Goal: Task Accomplishment & Management: Manage account settings

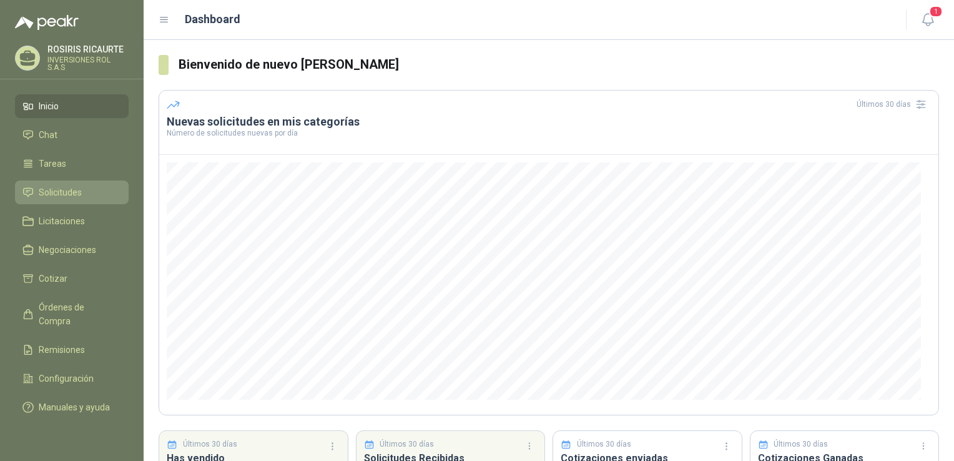
click at [59, 195] on span "Solicitudes" at bounding box center [60, 192] width 43 height 14
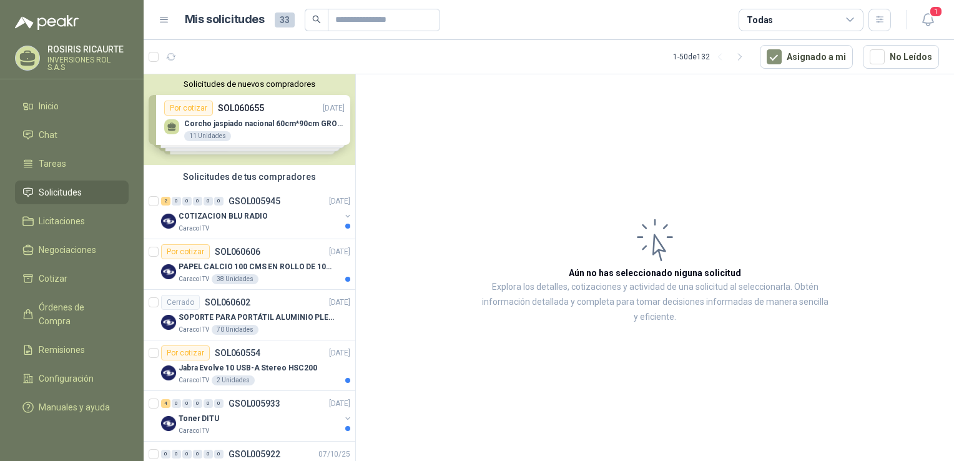
click at [247, 139] on div "Solicitudes de nuevos compradores Por cotizar SOL060655 [DATE] Corcho jaspiado …" at bounding box center [250, 119] width 212 height 91
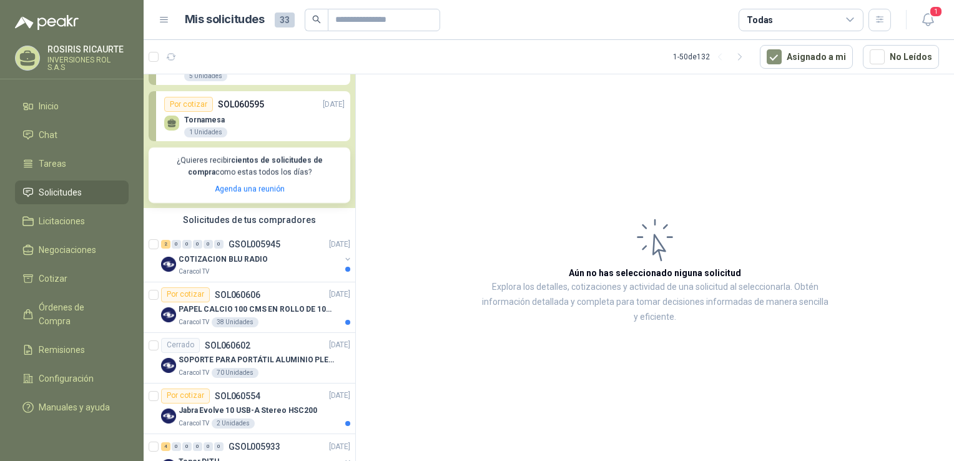
scroll to position [187, 0]
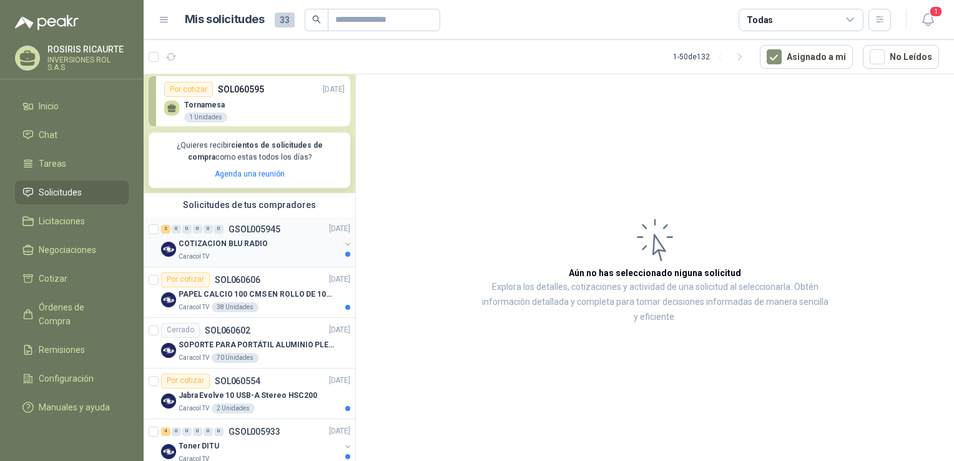
click at [227, 256] on div "Caracol TV" at bounding box center [260, 257] width 162 height 10
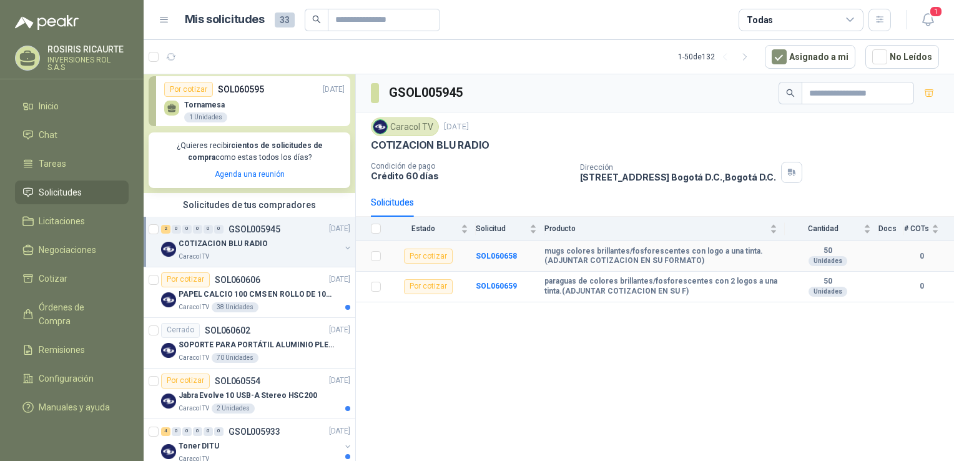
click at [431, 257] on div "Por cotizar" at bounding box center [428, 256] width 49 height 15
